Goal: Find specific page/section: Find specific page/section

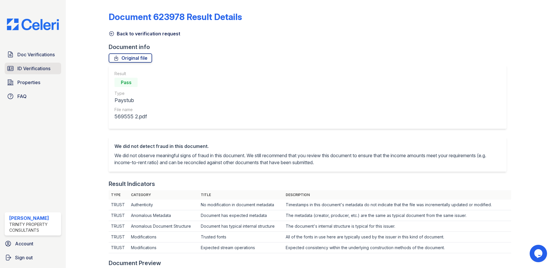
click at [25, 64] on link "ID Verifications" at bounding box center [33, 69] width 57 height 12
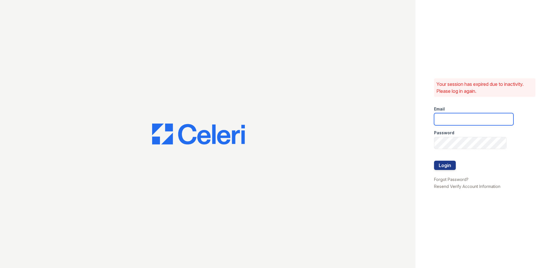
type input "[EMAIL_ADDRESS][DOMAIN_NAME]"
click at [447, 166] on button "Login" at bounding box center [445, 165] width 22 height 9
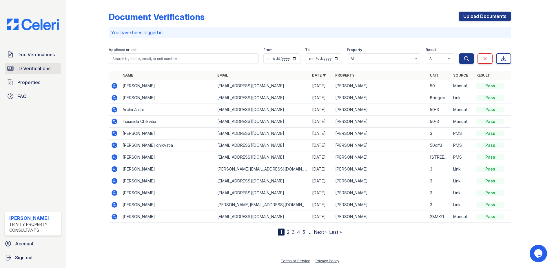
click at [26, 65] on span "ID Verifications" at bounding box center [33, 68] width 33 height 7
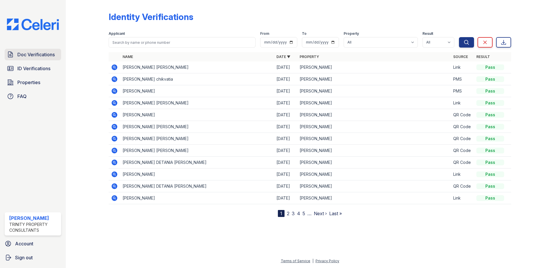
click at [41, 54] on span "Doc Verifications" at bounding box center [35, 54] width 37 height 7
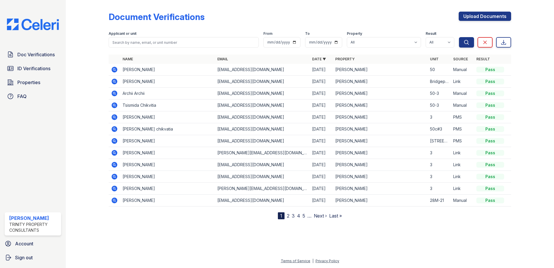
click at [387, 254] on div at bounding box center [310, 242] width 470 height 29
click at [50, 58] on span "Doc Verifications" at bounding box center [35, 54] width 37 height 7
click at [42, 54] on span "Doc Verifications" at bounding box center [35, 54] width 37 height 7
click at [37, 72] on span "ID Verifications" at bounding box center [33, 68] width 33 height 7
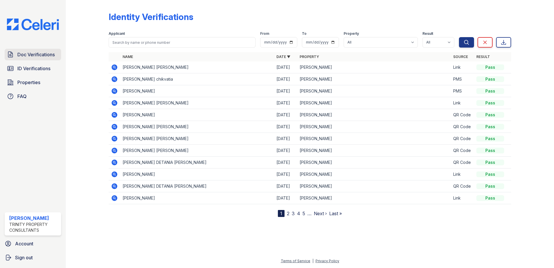
click at [37, 56] on span "Doc Verifications" at bounding box center [35, 54] width 37 height 7
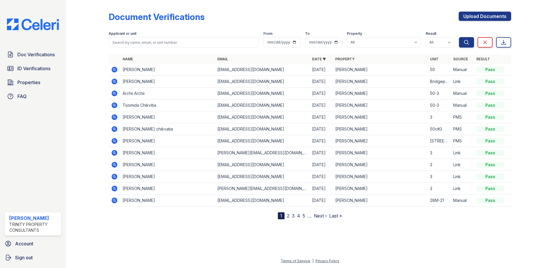
click at [535, 119] on div at bounding box center [528, 110] width 34 height 217
click at [47, 64] on link "ID Verifications" at bounding box center [33, 69] width 57 height 12
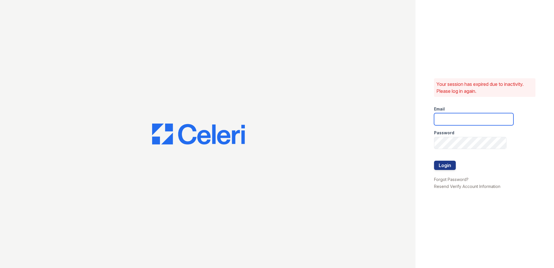
type input "[EMAIL_ADDRESS][DOMAIN_NAME]"
click at [440, 165] on button "Login" at bounding box center [445, 165] width 22 height 9
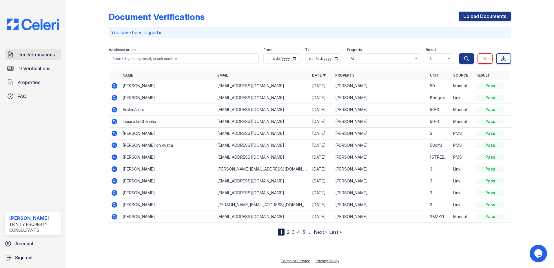
click at [48, 54] on span "Doc Verifications" at bounding box center [35, 54] width 37 height 7
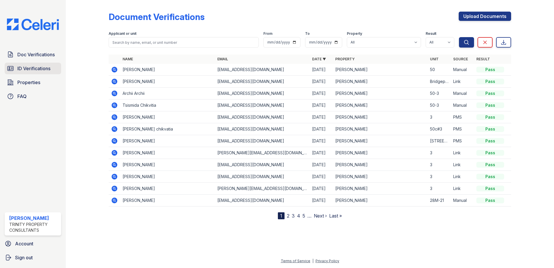
click at [43, 73] on link "ID Verifications" at bounding box center [33, 69] width 57 height 12
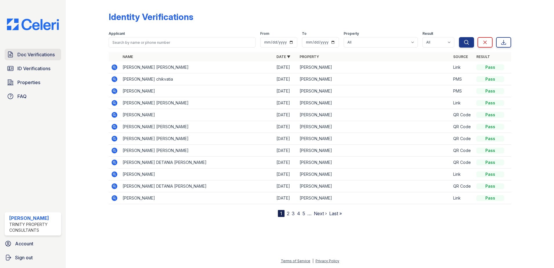
click at [52, 56] on span "Doc Verifications" at bounding box center [35, 54] width 37 height 7
